Goal: Task Accomplishment & Management: Manage account settings

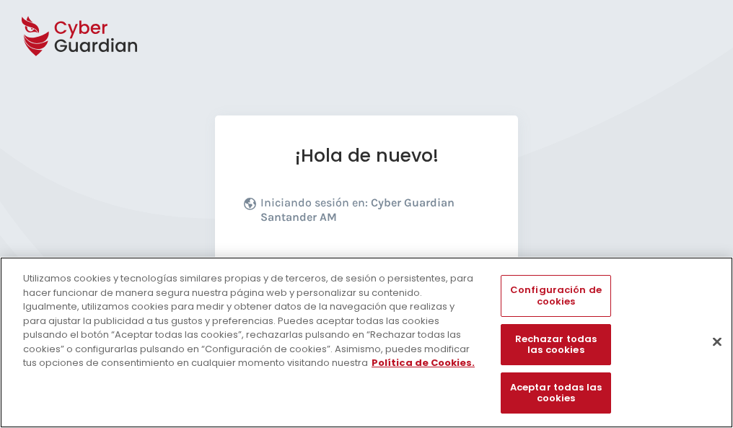
scroll to position [177, 0]
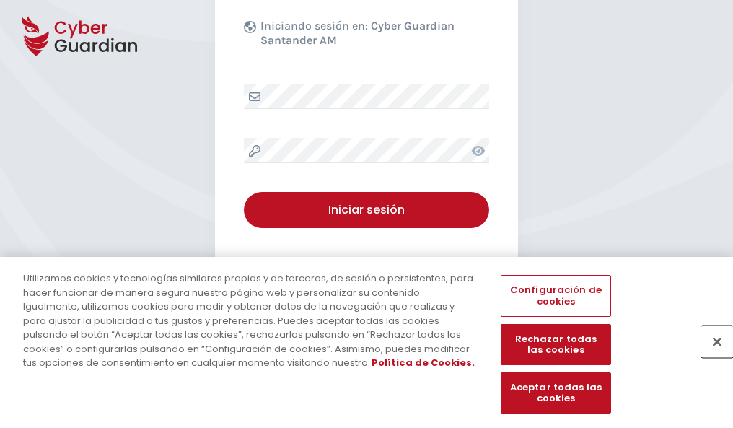
click at [710, 356] on button "Cerrar" at bounding box center [717, 341] width 32 height 32
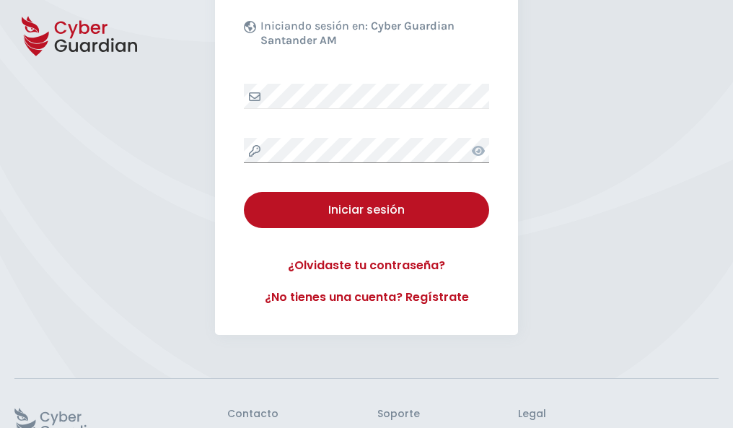
scroll to position [281, 0]
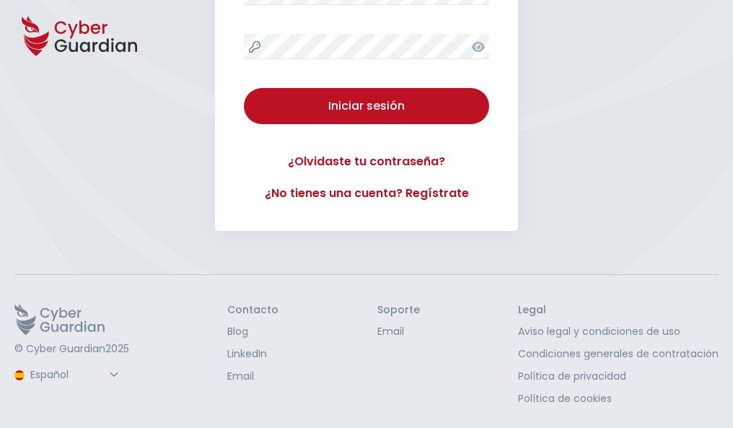
click at [244, 88] on button "Iniciar sesión" at bounding box center [366, 106] width 245 height 36
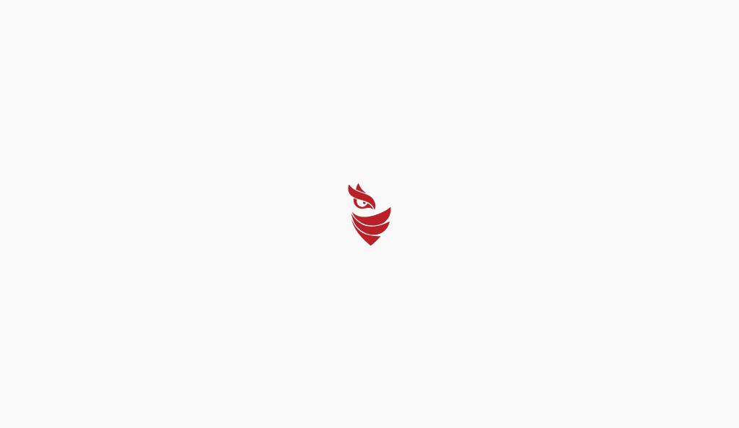
select select "Português (BR)"
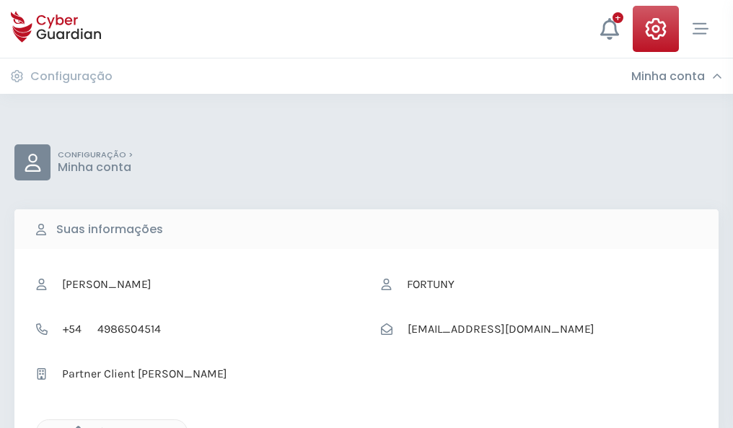
click at [74, 426] on icon "button" at bounding box center [75, 432] width 12 height 12
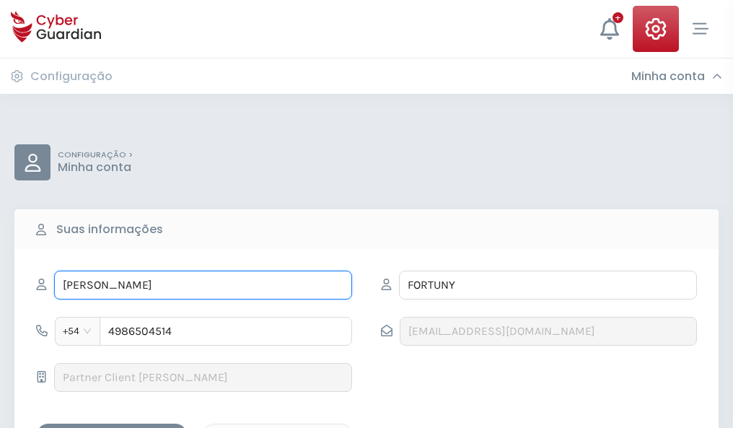
click at [203, 285] on input "LUCAS" at bounding box center [203, 285] width 298 height 29
type input "L"
type input "Donato"
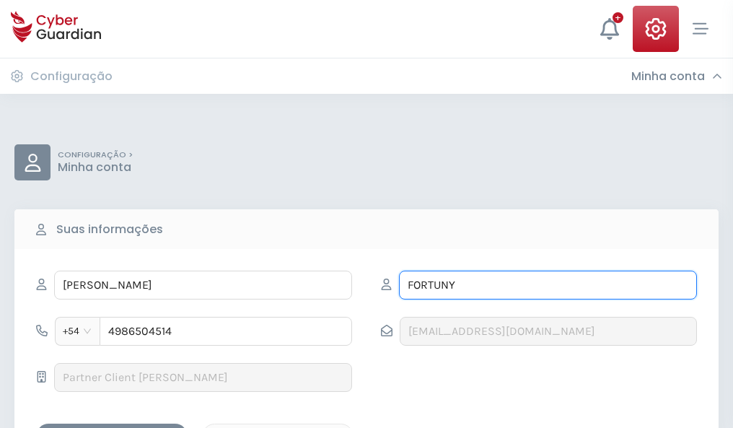
click at [548, 285] on input "FORTUNY" at bounding box center [548, 285] width 298 height 29
type input "F"
type input "Gallart"
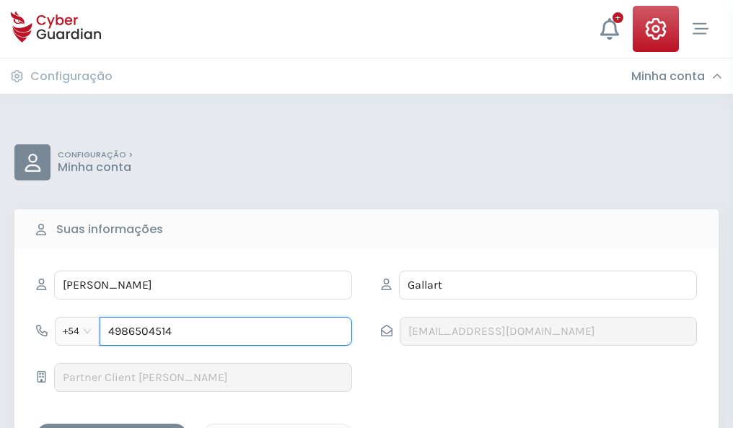
click at [226, 331] on input "4986504514" at bounding box center [226, 331] width 252 height 29
type input "4"
type input "4822574175"
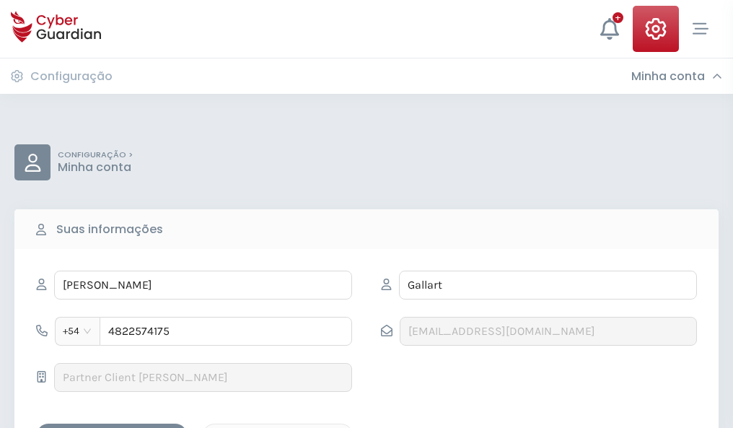
click at [112, 427] on div "Salvar alterações" at bounding box center [112, 436] width 130 height 18
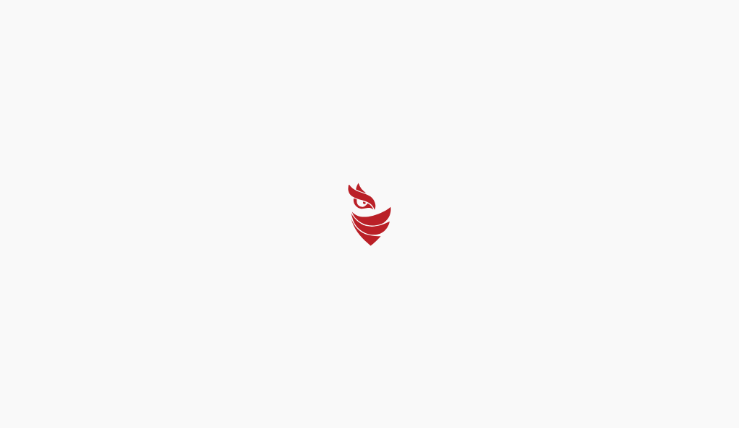
select select "Português (BR)"
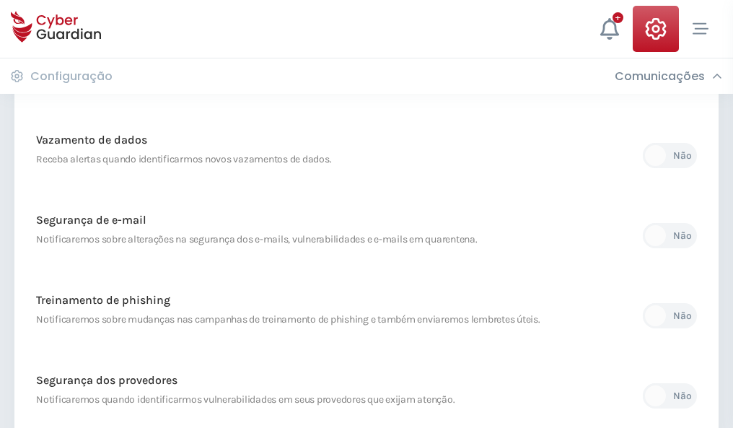
scroll to position [760, 0]
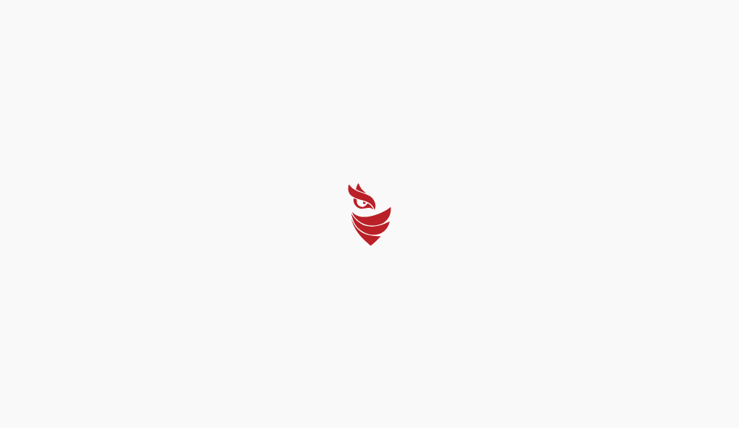
select select "Português (BR)"
